Goal: Information Seeking & Learning: Find specific fact

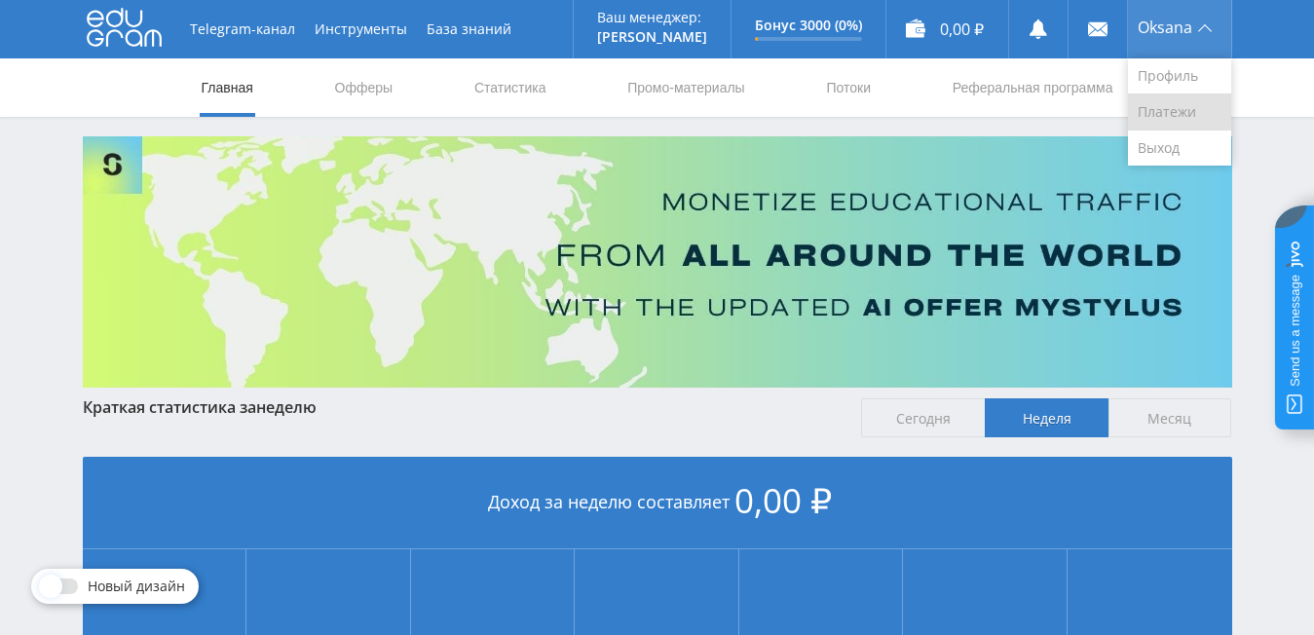
click at [1179, 111] on link "Платежи" at bounding box center [1179, 112] width 103 height 36
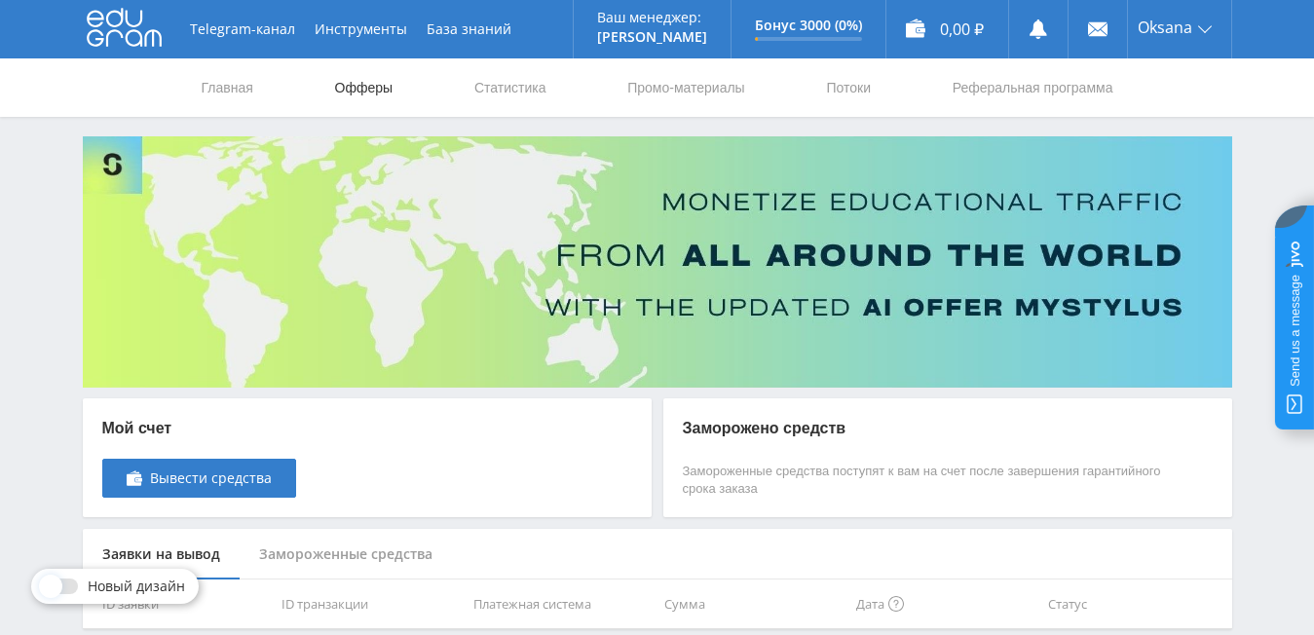
click at [376, 79] on link "Офферы" at bounding box center [364, 87] width 62 height 58
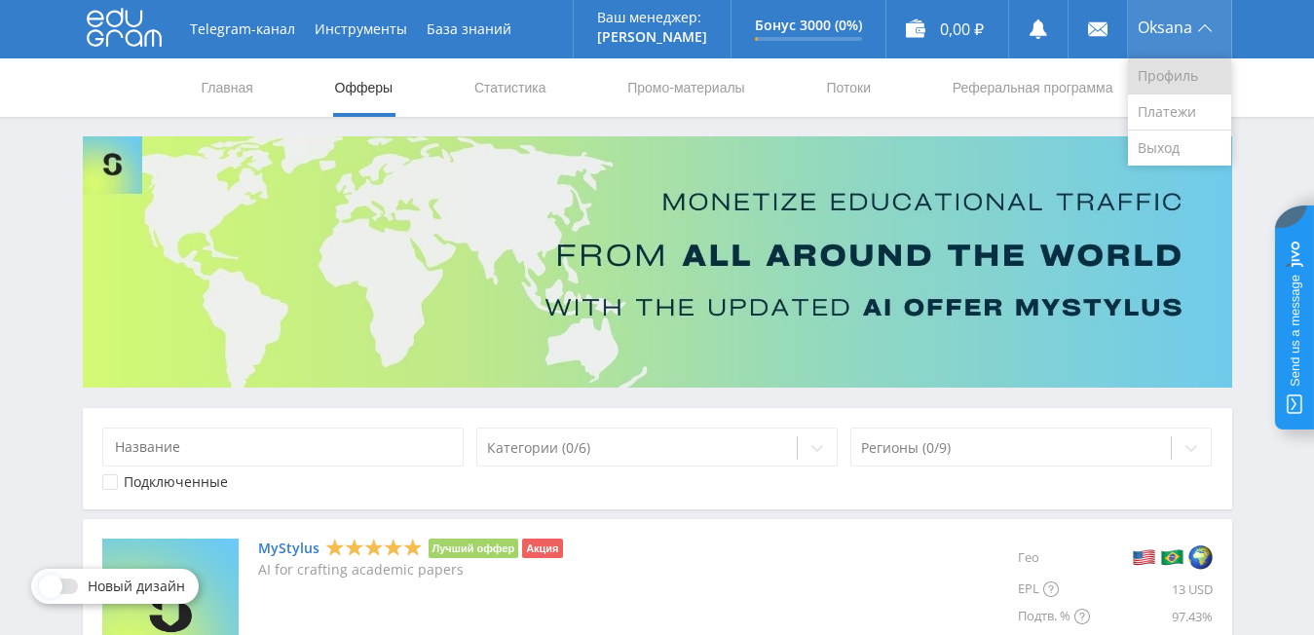
click at [1171, 62] on link "Профиль" at bounding box center [1179, 76] width 103 height 36
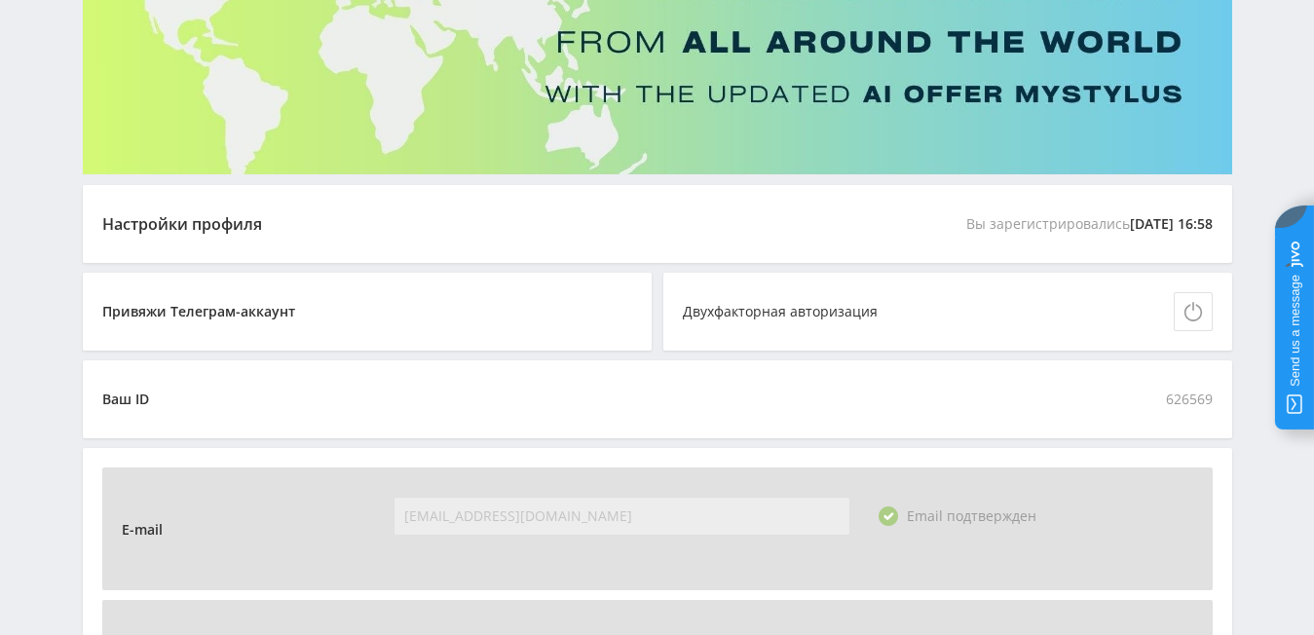
scroll to position [3, 0]
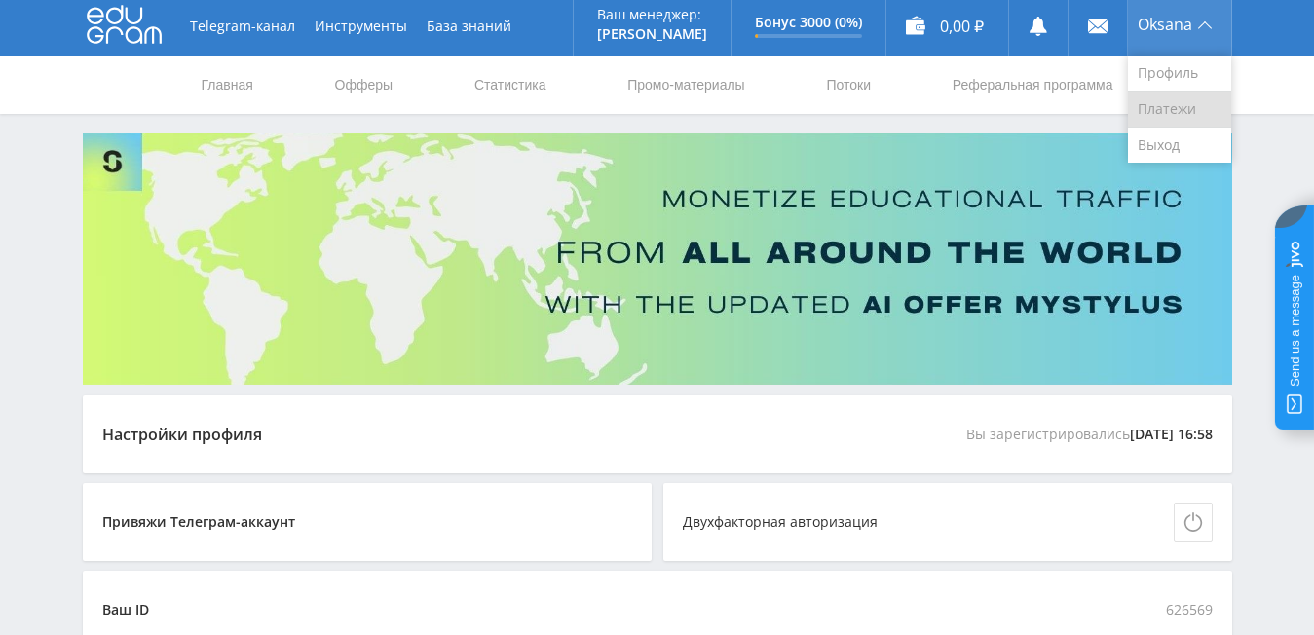
click at [1148, 103] on link "Платежи" at bounding box center [1179, 110] width 103 height 36
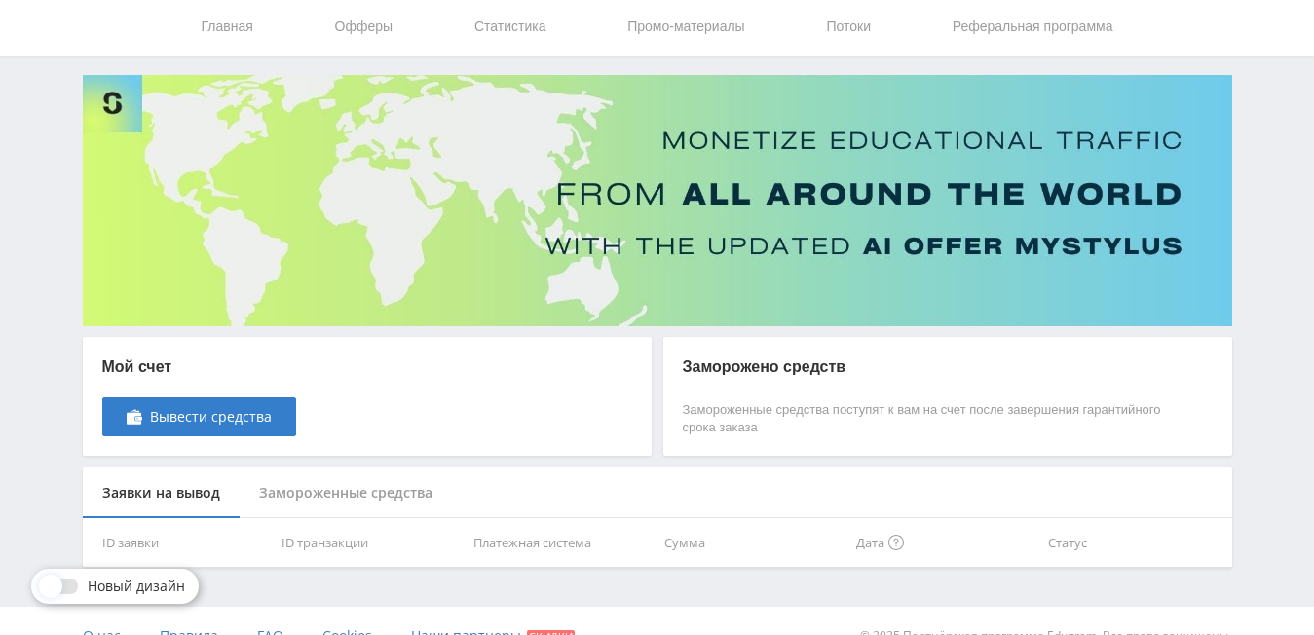
scroll to position [92, 0]
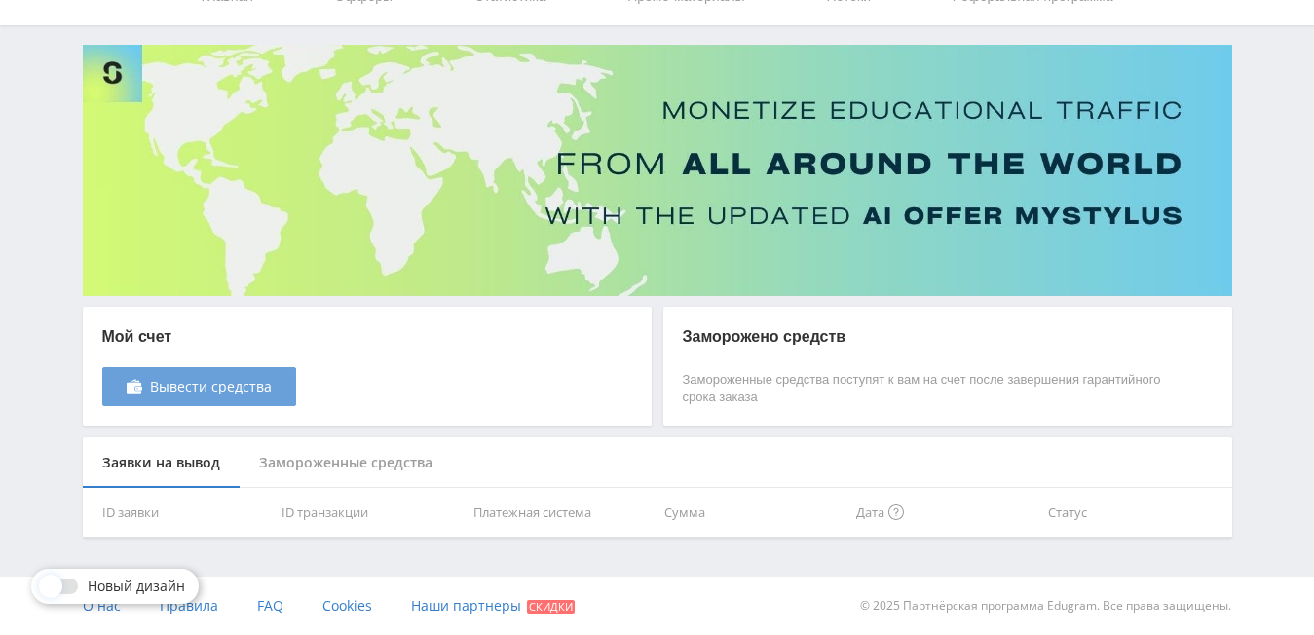
click at [251, 385] on span "Вывести средства" at bounding box center [211, 387] width 122 height 16
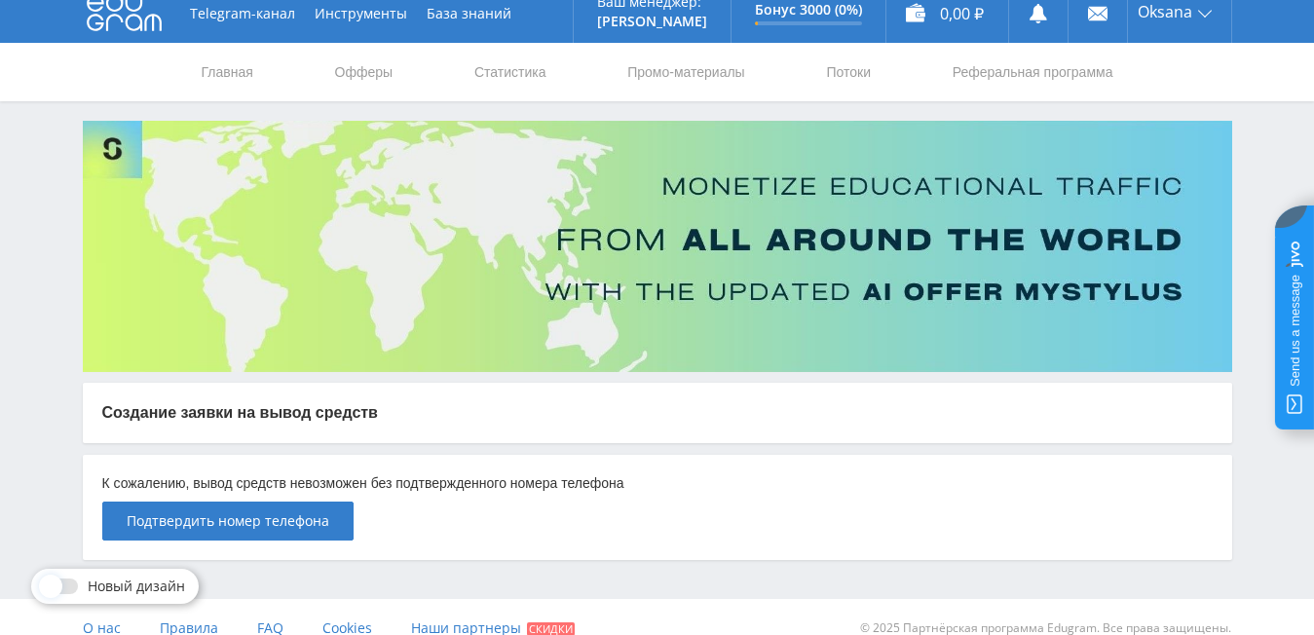
scroll to position [38, 0]
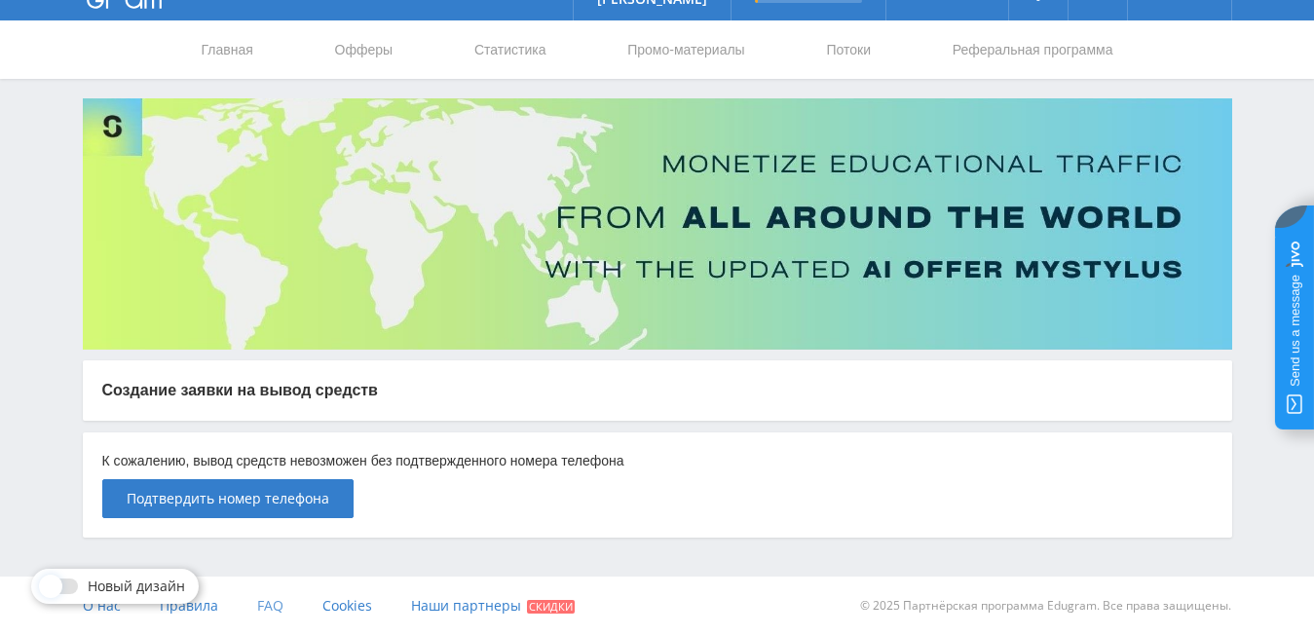
click at [263, 611] on span "FAQ" at bounding box center [270, 605] width 26 height 19
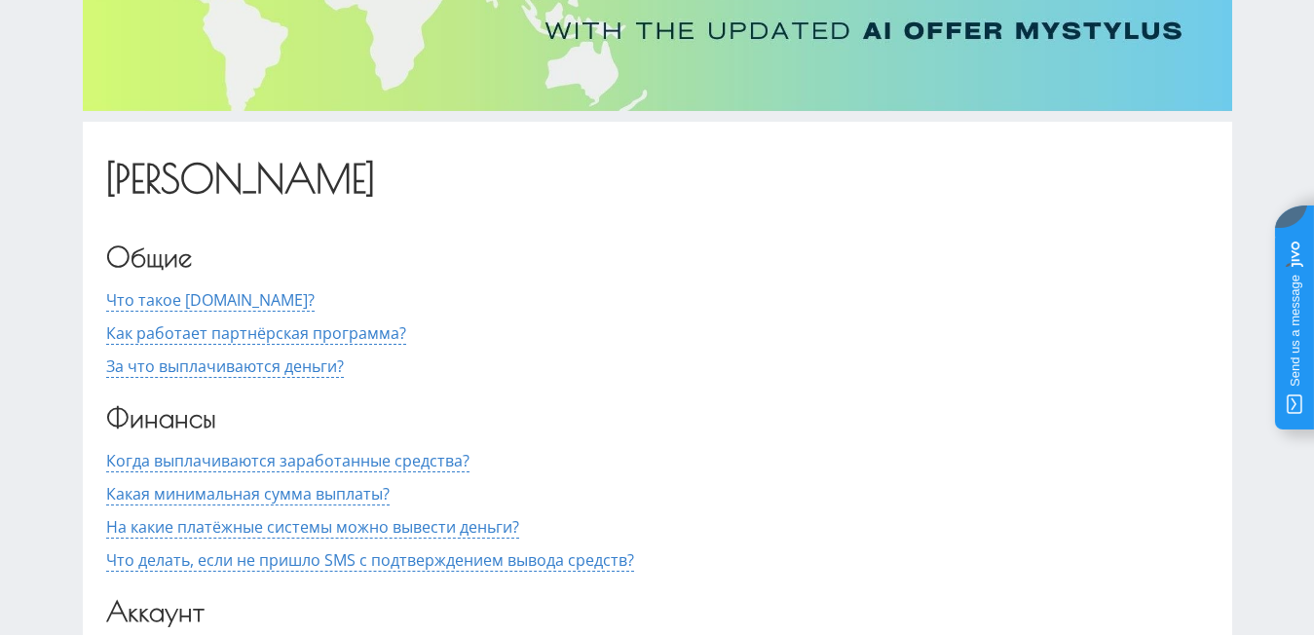
scroll to position [584, 0]
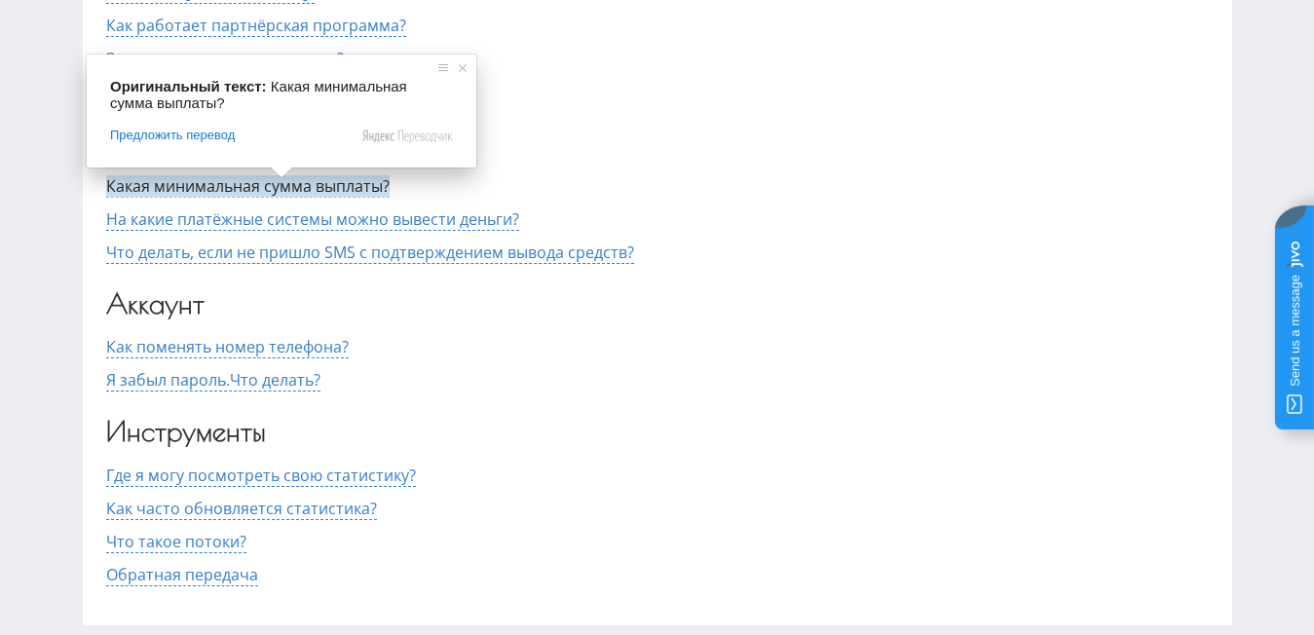
click at [300, 184] on ya-tr-span "Какая минимальная сумма выплаты?" at bounding box center [247, 185] width 283 height 21
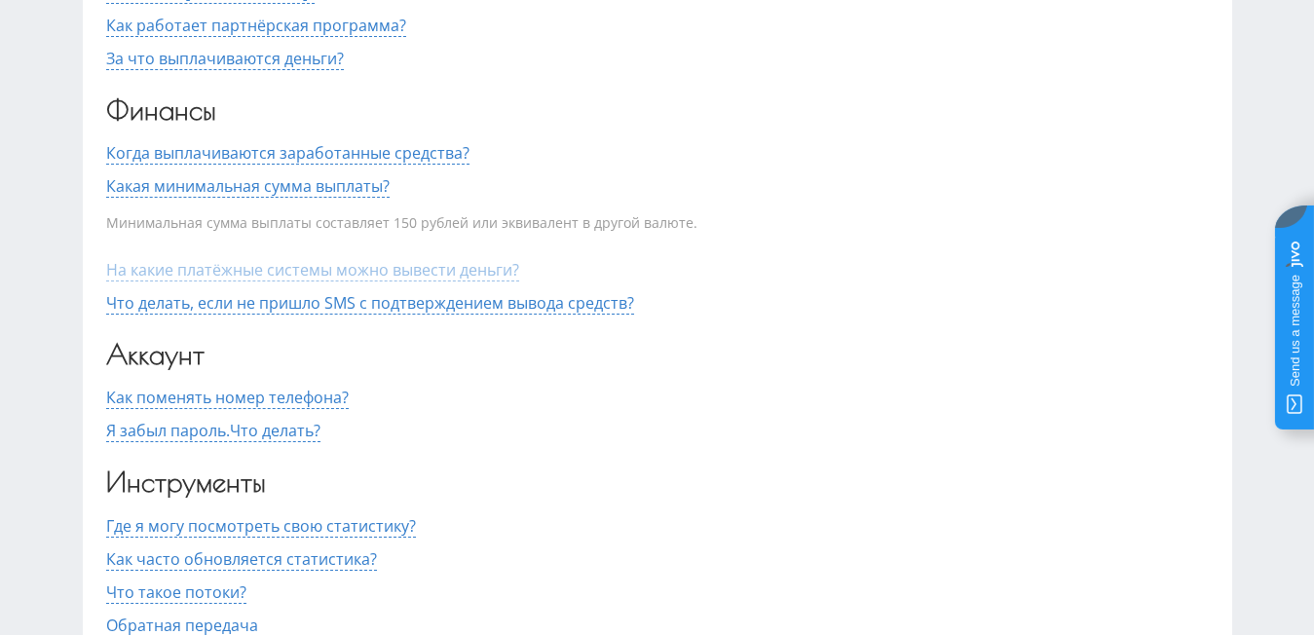
click at [411, 273] on ya-tr-span "На какие платёжные системы можно вывести деньги?" at bounding box center [312, 269] width 413 height 21
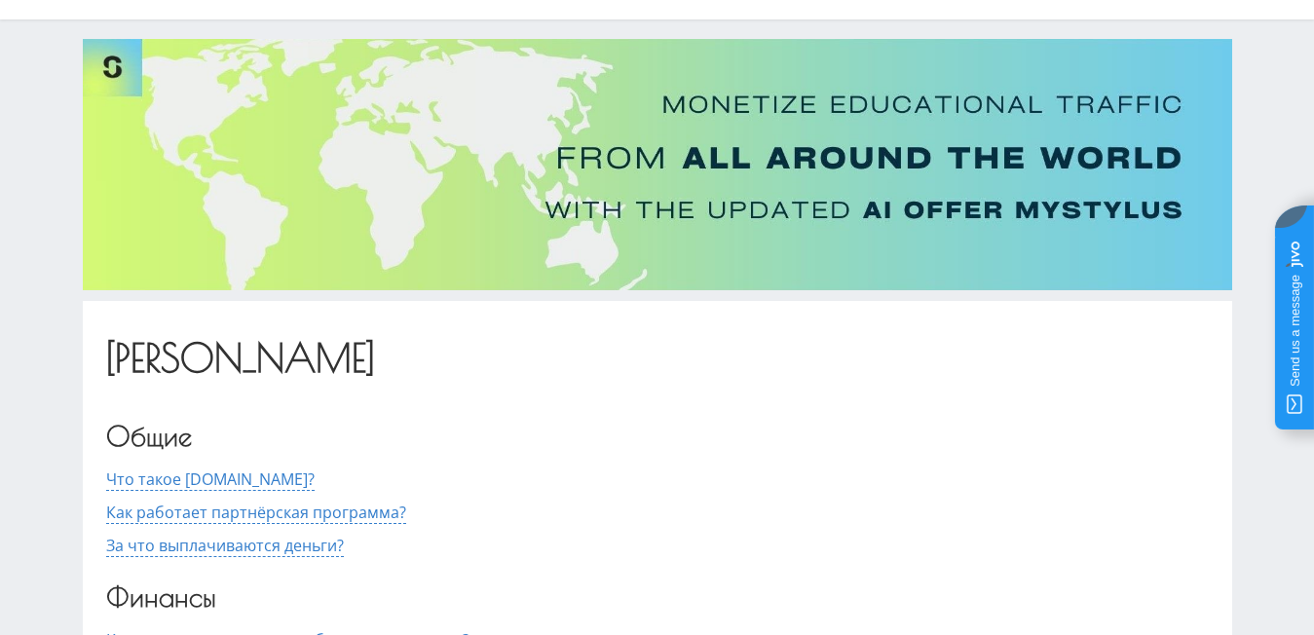
scroll to position [0, 0]
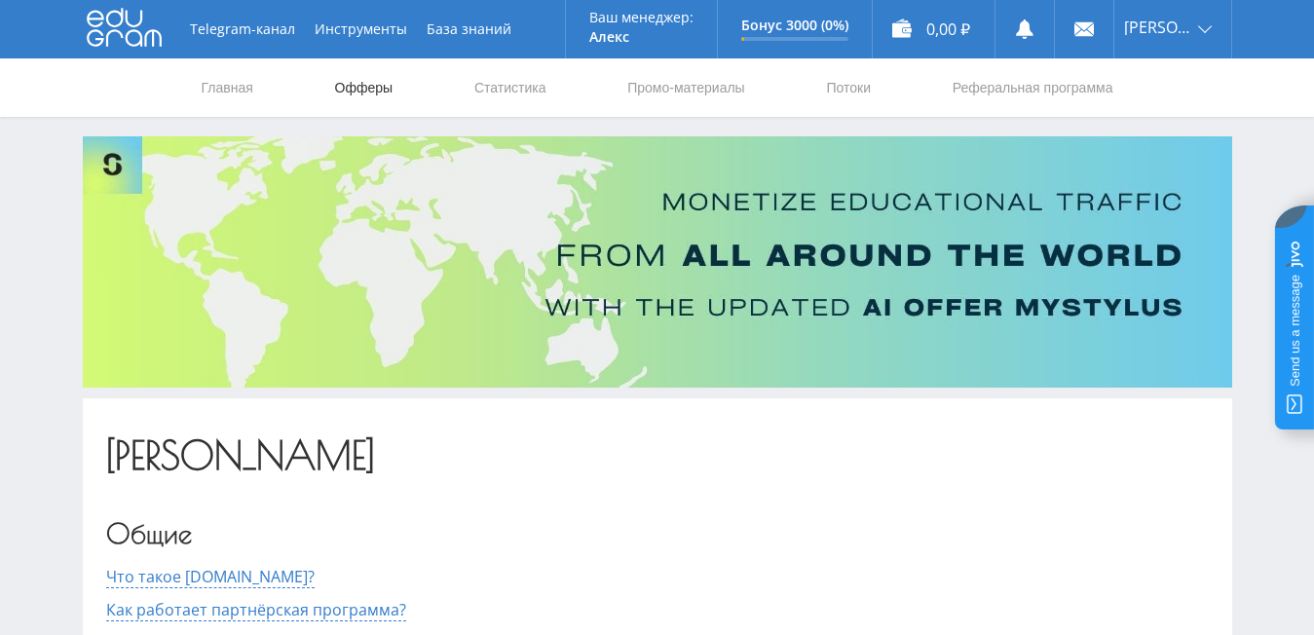
click at [360, 92] on ya-tr-span "Офферы" at bounding box center [364, 88] width 58 height 16
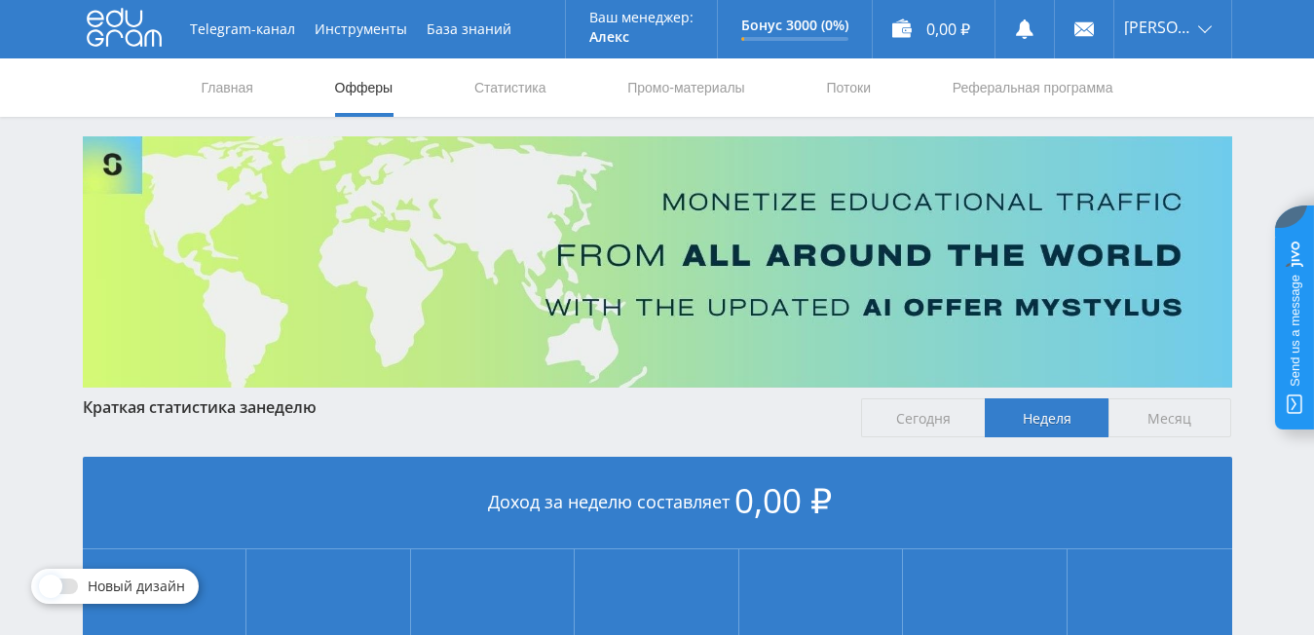
click at [357, 77] on link "Офферы" at bounding box center [364, 87] width 62 height 58
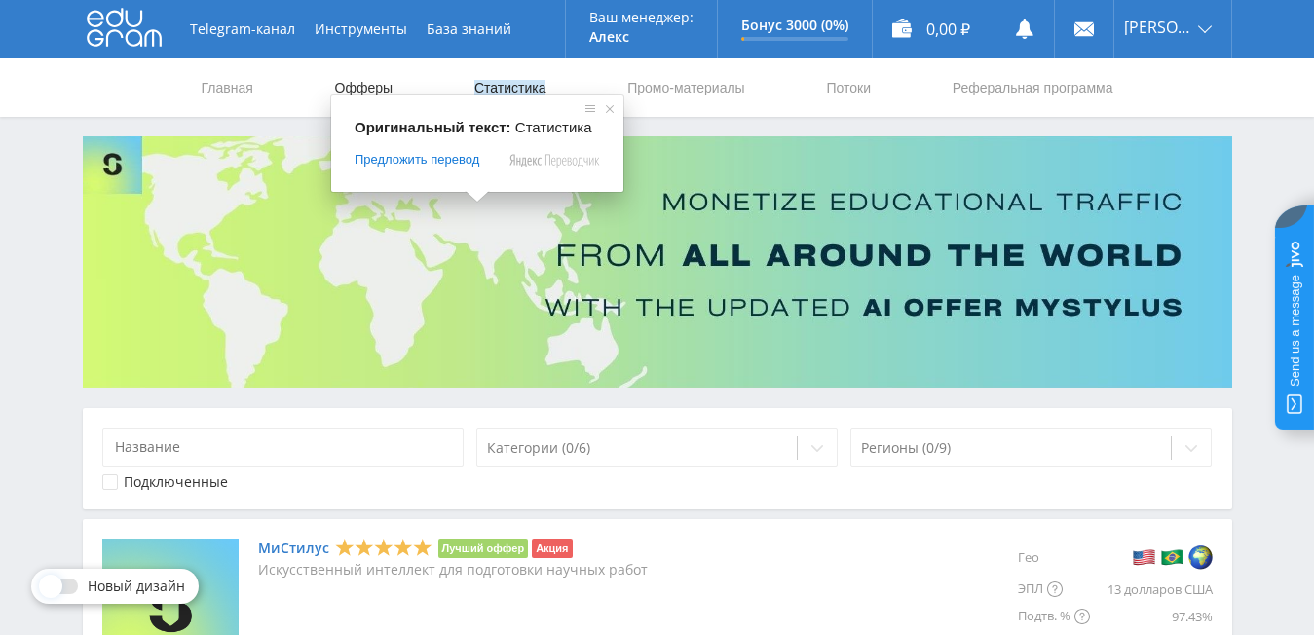
click at [530, 84] on ya-tr-span "Статистика" at bounding box center [510, 88] width 72 height 16
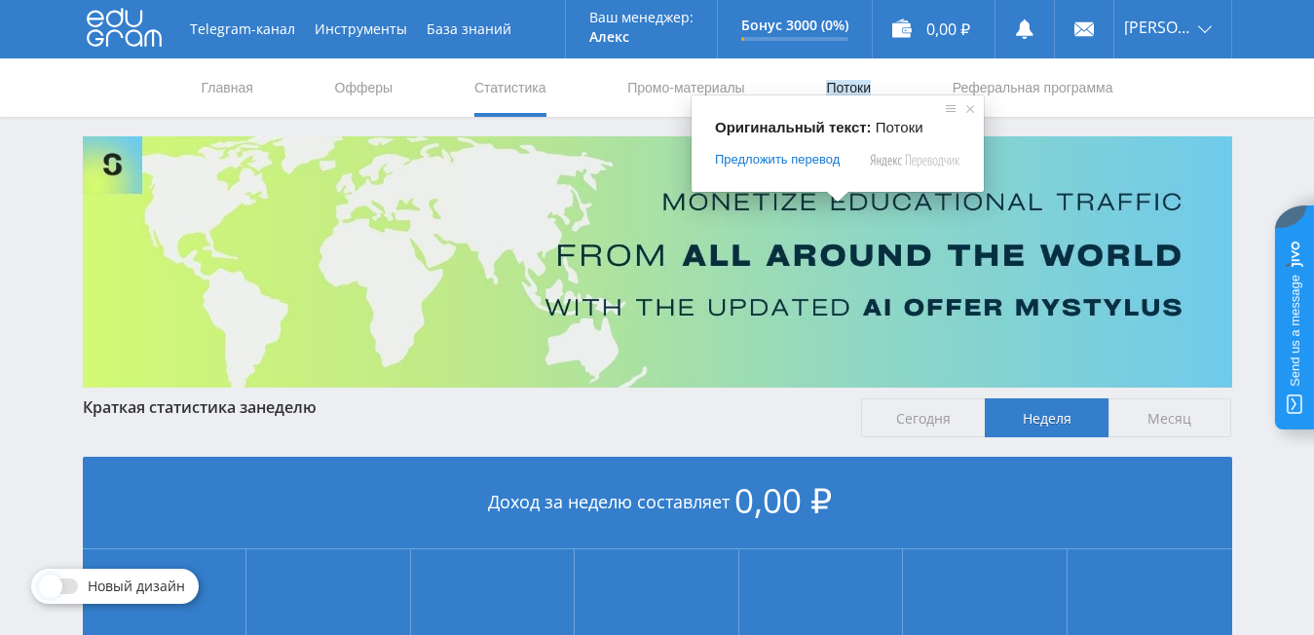
click at [846, 81] on ya-tr-span "Потоки" at bounding box center [848, 88] width 45 height 16
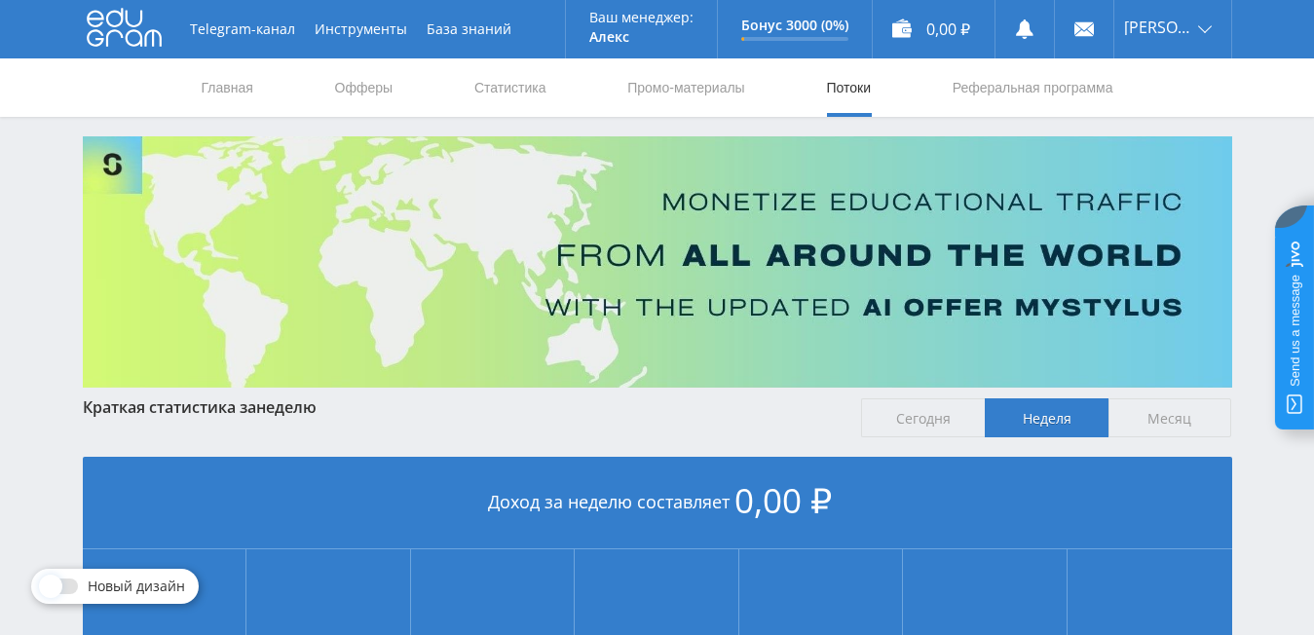
click at [829, 87] on ya-tr-span "Потоки" at bounding box center [848, 88] width 45 height 16
click at [364, 87] on ya-tr-span "Офферы" at bounding box center [364, 88] width 58 height 16
